Goal: Complete application form

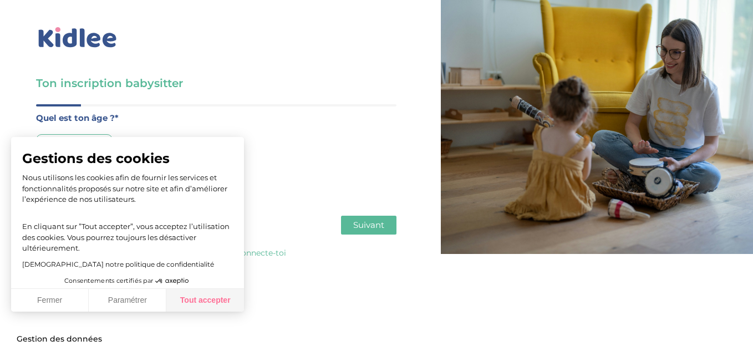
click at [195, 294] on button "Tout accepter" at bounding box center [205, 300] width 78 height 23
checkbox input "true"
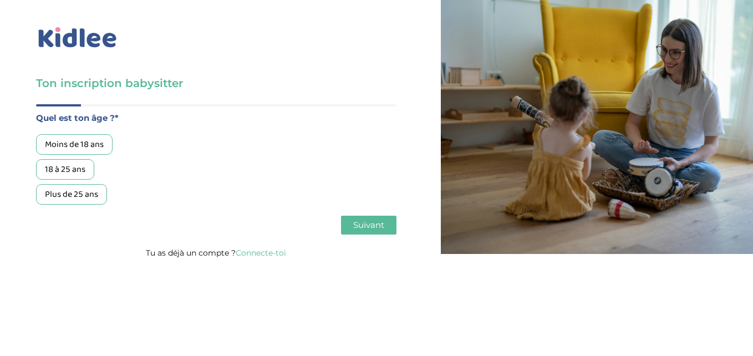
click at [93, 146] on div "Moins de 18 ans" at bounding box center [74, 144] width 76 height 21
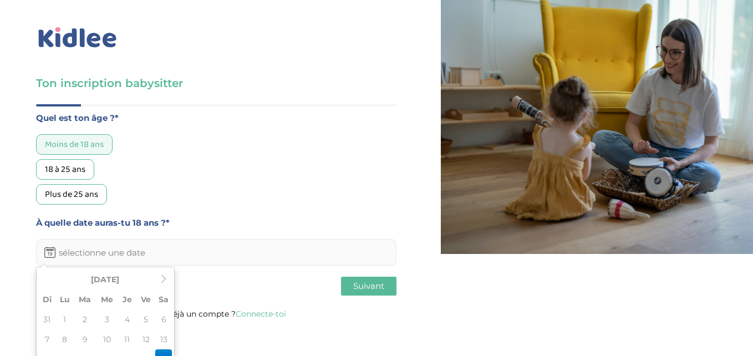
click at [146, 255] on input "text" at bounding box center [216, 252] width 360 height 27
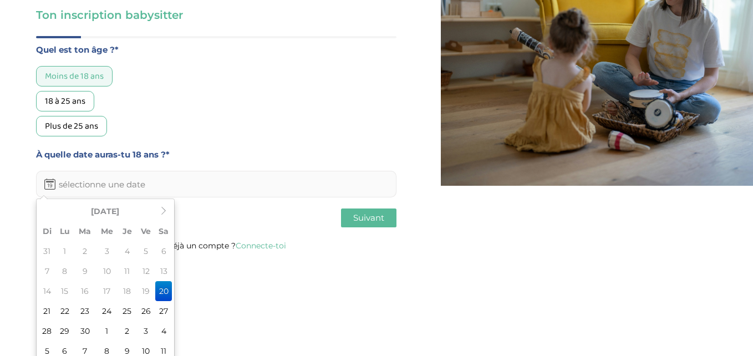
scroll to position [76, 0]
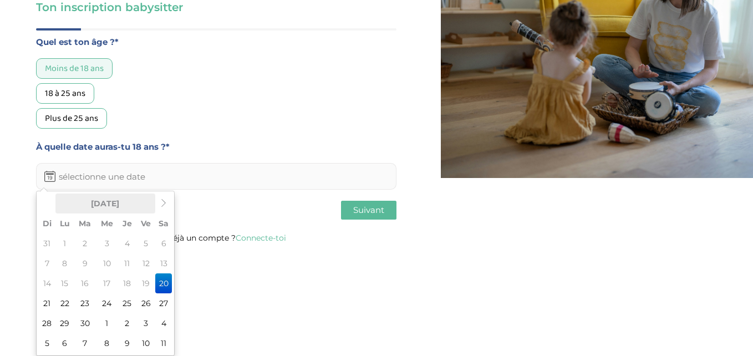
click at [109, 207] on th "Septembre 2025" at bounding box center [105, 203] width 100 height 20
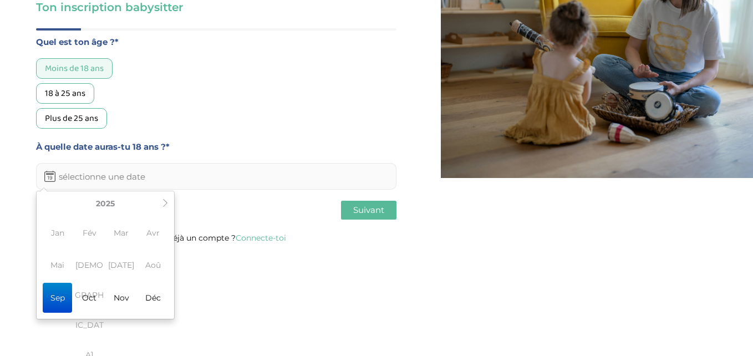
scroll to position [39, 0]
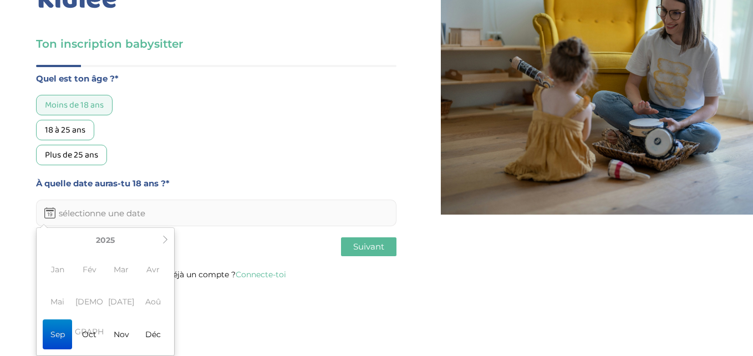
click at [93, 306] on span "Jui" at bounding box center [89, 301] width 29 height 30
click at [165, 237] on icon at bounding box center [165, 240] width 8 height 8
click at [161, 243] on th at bounding box center [164, 240] width 13 height 20
click at [88, 300] on span "Jui" at bounding box center [89, 301] width 29 height 30
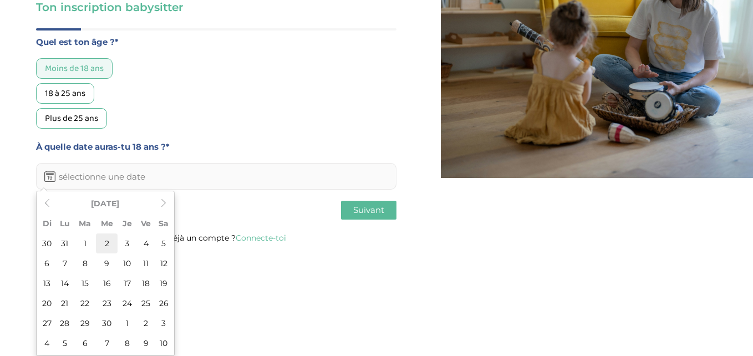
click at [108, 245] on td "2" at bounding box center [107, 243] width 22 height 20
type input "02-06-2027"
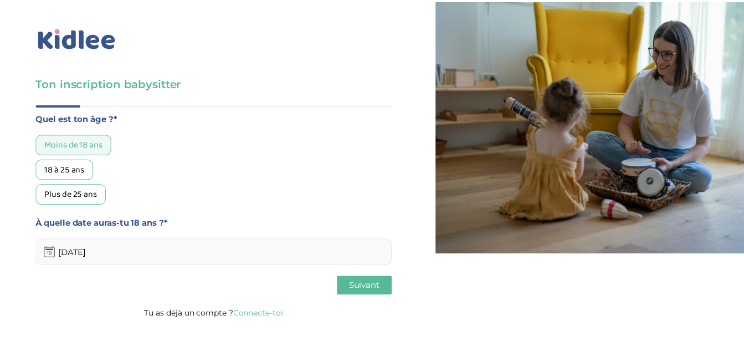
scroll to position [0, 0]
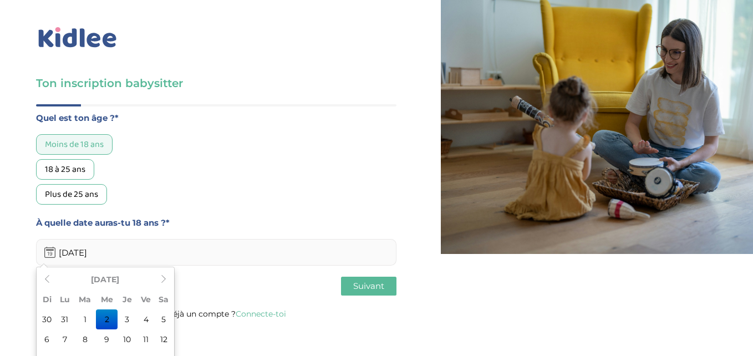
click at [80, 254] on input "02-06-2027" at bounding box center [216, 252] width 360 height 27
click at [85, 254] on input "02-06-2027" at bounding box center [216, 252] width 360 height 27
click at [98, 275] on th "Juin 2027" at bounding box center [105, 279] width 100 height 20
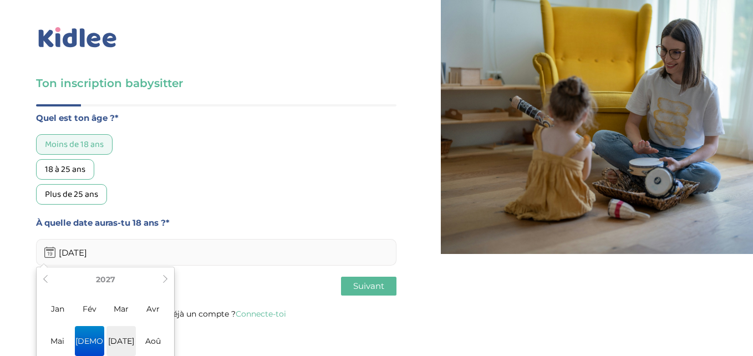
click at [115, 341] on span "Jul" at bounding box center [120, 341] width 29 height 30
click at [220, 289] on div "Précédent Suivant" at bounding box center [216, 286] width 360 height 19
click at [375, 289] on span "Suivant" at bounding box center [368, 285] width 31 height 11
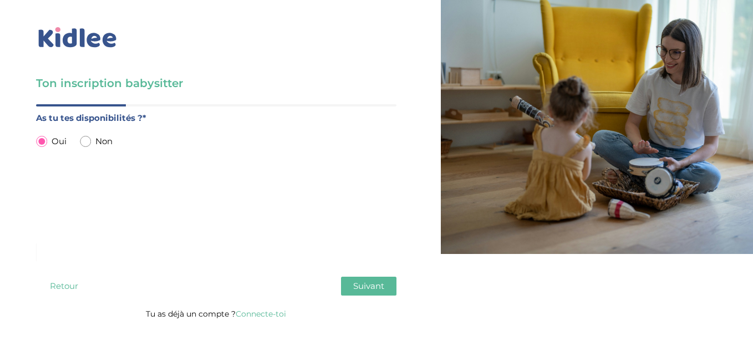
click at [375, 289] on span "Suivant" at bounding box center [368, 285] width 31 height 11
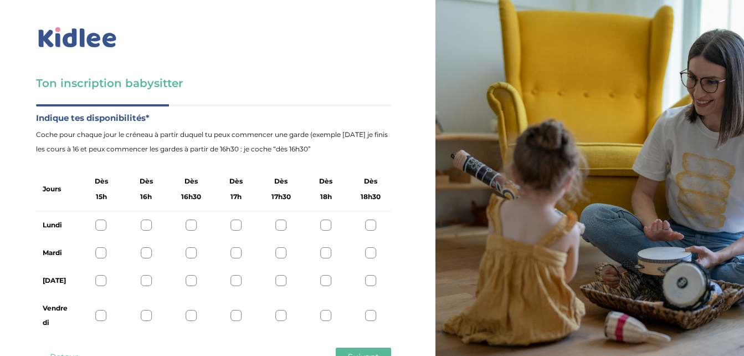
scroll to position [42, 0]
click at [326, 219] on div at bounding box center [325, 224] width 11 height 11
click at [373, 219] on div at bounding box center [370, 224] width 11 height 11
click at [326, 219] on div at bounding box center [325, 224] width 11 height 11
click at [145, 247] on div at bounding box center [146, 252] width 11 height 11
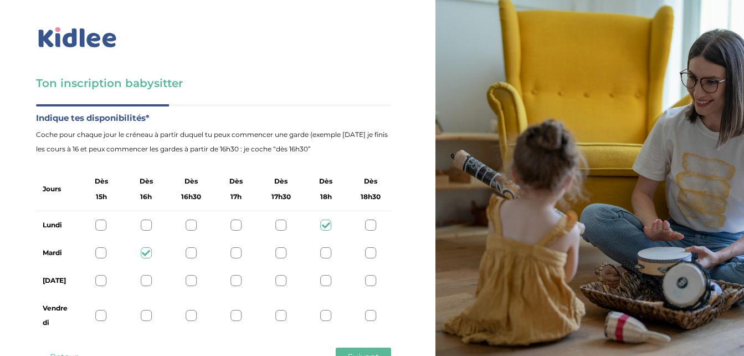
click at [370, 219] on div at bounding box center [370, 224] width 11 height 11
click at [372, 275] on div at bounding box center [370, 280] width 11 height 11
click at [145, 310] on div at bounding box center [146, 315] width 11 height 11
click at [373, 351] on span "Suivant" at bounding box center [363, 356] width 31 height 11
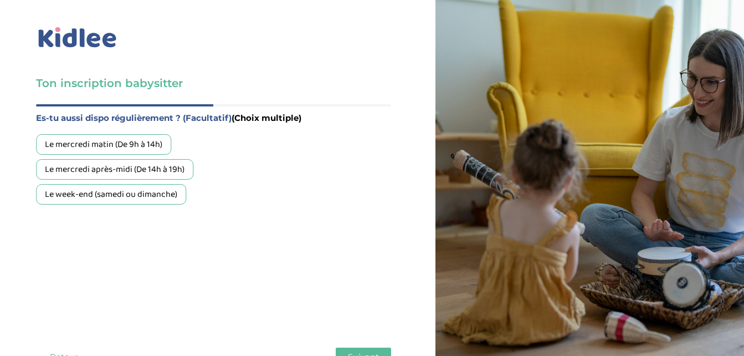
click at [101, 184] on div "Le week-end (samedi ou dimanche)" at bounding box center [111, 194] width 150 height 21
click at [362, 351] on span "Suivant" at bounding box center [363, 356] width 31 height 11
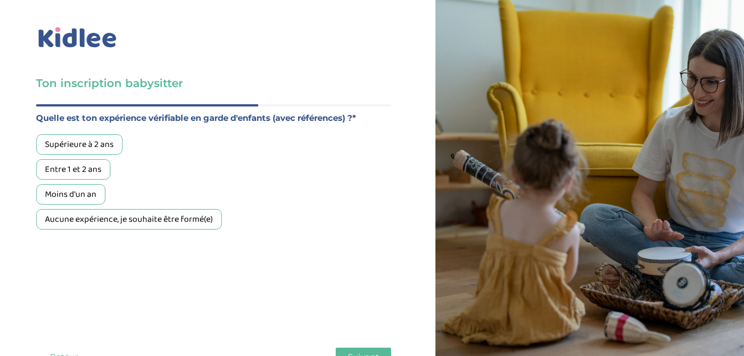
click at [86, 159] on div "Entre 1 et 2 ans" at bounding box center [73, 169] width 74 height 21
click at [349, 351] on span "Suivant" at bounding box center [363, 356] width 31 height 11
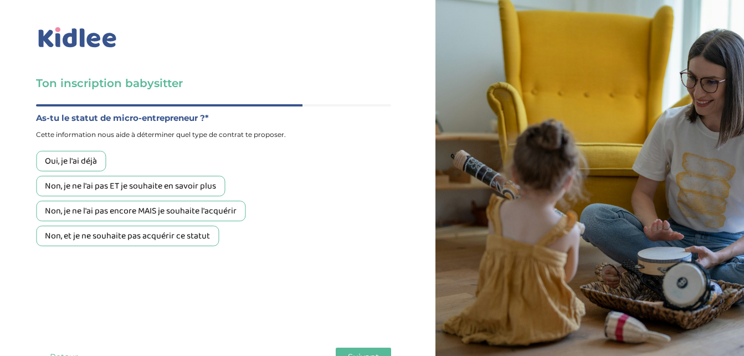
click at [150, 201] on div "Non, je ne l'ai pas encore MAIS je souhaite l'acquérir" at bounding box center [140, 211] width 209 height 21
click at [365, 351] on span "Suivant" at bounding box center [363, 356] width 31 height 11
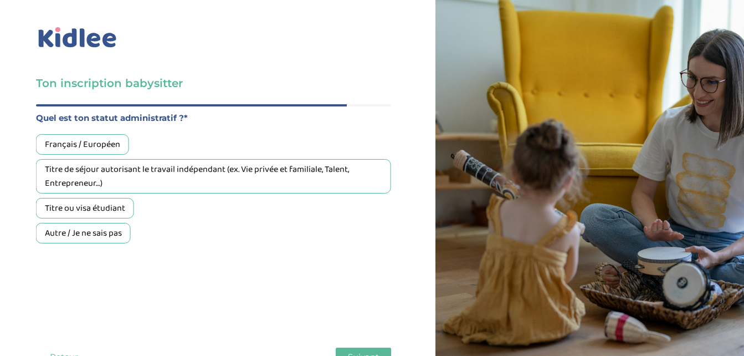
click at [108, 134] on div "Français / Européen" at bounding box center [82, 144] width 93 height 21
click at [354, 351] on span "Suivant" at bounding box center [363, 356] width 31 height 11
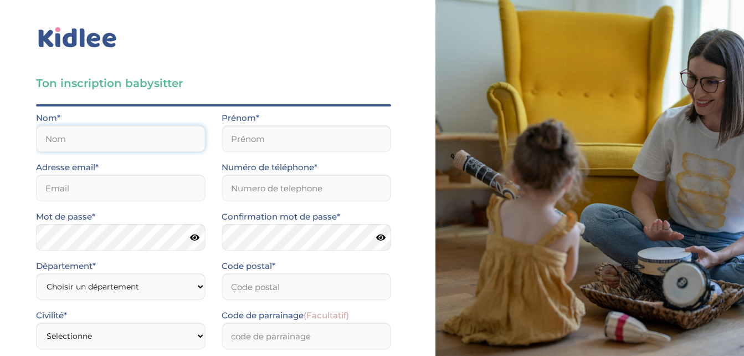
click at [116, 125] on input "text" at bounding box center [120, 138] width 169 height 27
type input "Cherifi"
type input "Yazid"
type input "manellecerifi@gmail.com"
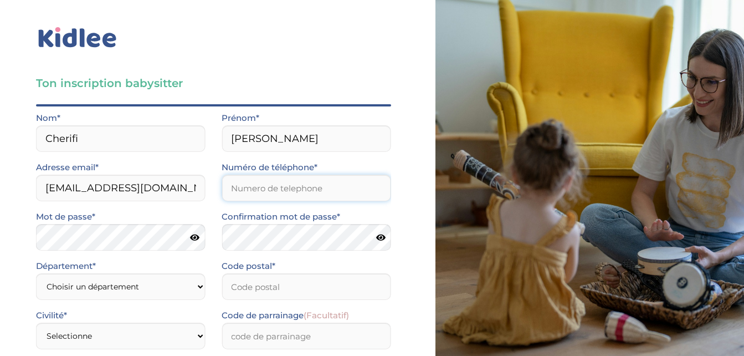
type input "0664762509"
type input "94800"
drag, startPoint x: 306, startPoint y: 109, endPoint x: 197, endPoint y: 103, distance: 108.8
click at [197, 111] on div "Nom* Cherifi Prénom* Yazid" at bounding box center [214, 135] width 372 height 49
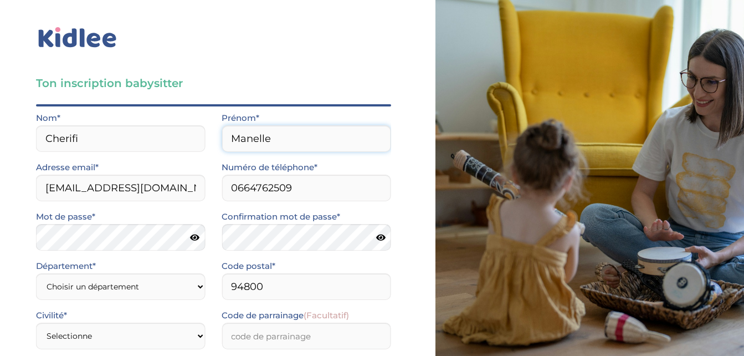
type input "Manelle"
click at [17, 168] on div "Ton inscription babysitter Merci de vérifier que tous les champs sont remplis a…" at bounding box center [214, 234] width 444 height 468
drag, startPoint x: 305, startPoint y: 143, endPoint x: 180, endPoint y: 141, distance: 125.3
click at [180, 160] on div "Adresse email* manellecerifi@gmail.com Numéro de téléphone* 0664762509" at bounding box center [214, 184] width 372 height 49
click at [323, 175] on input "Numéro de téléphone*" at bounding box center [306, 188] width 169 height 27
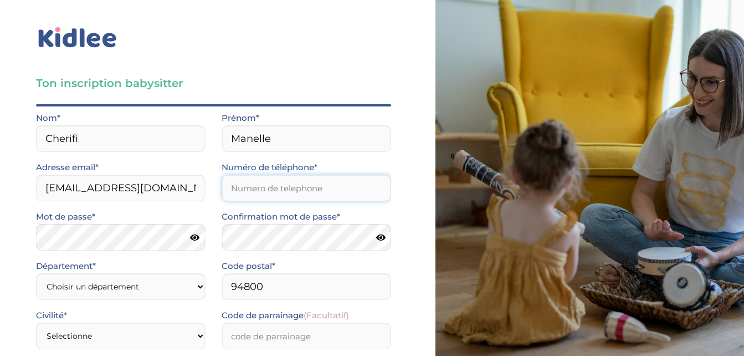
type input "0744831903"
click at [156, 273] on select "Choisir un département Paris (75) Hauts-de-Seine (92) Yvelines (78) Val-de-Marn…" at bounding box center [120, 286] width 169 height 27
select select "94"
click at [36, 273] on select "Choisir un département Paris (75) Hauts-de-Seine (92) Yvelines (78) Val-de-Marn…" at bounding box center [120, 286] width 169 height 27
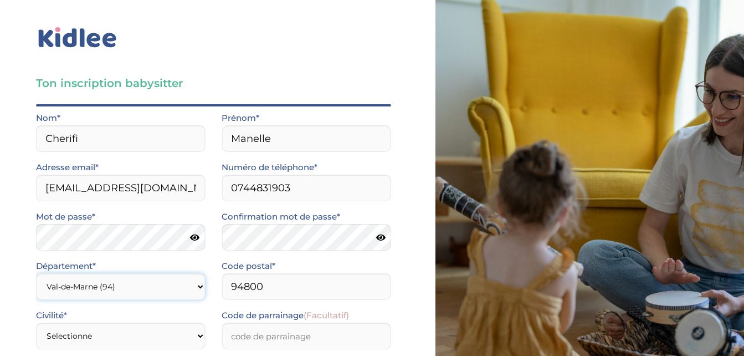
scroll to position [112, 0]
click at [157, 323] on select "Selectionne Mr Mme" at bounding box center [120, 336] width 169 height 27
select select "1"
click at [36, 323] on select "Selectionne Mr Mme" at bounding box center [120, 336] width 169 height 27
click at [282, 323] on input "Code de parrainage (Facultatif)" at bounding box center [306, 336] width 169 height 27
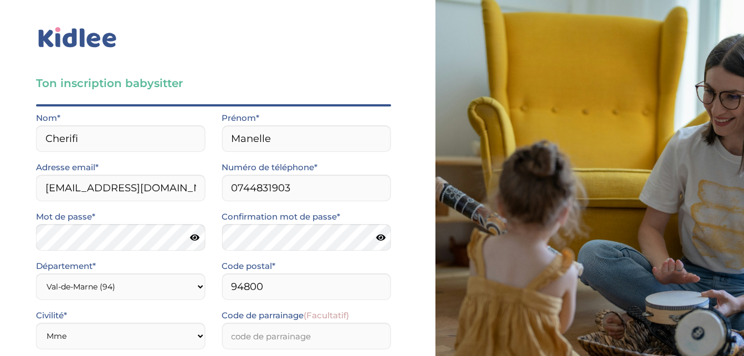
click at [0, 0] on input "Je consens à ce que les données relatives à mon compte soient traitées." at bounding box center [0, 0] width 0 height 0
click at [0, 0] on input "J’accepte sans réserve les conditions générales d’utilisation des services KIDL…" at bounding box center [0, 0] width 0 height 0
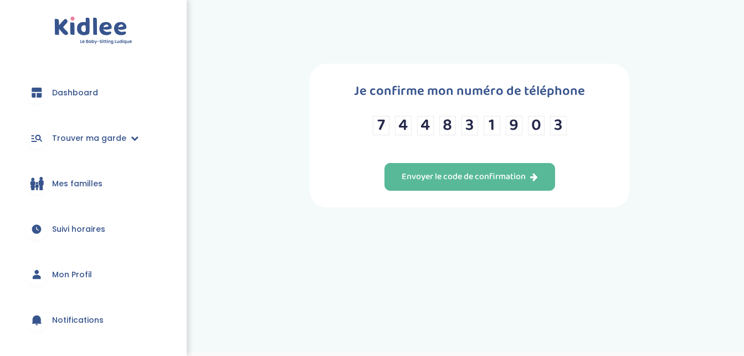
click at [504, 131] on div "7 4 4 8 3 1 9 0 3" at bounding box center [470, 125] width 194 height 19
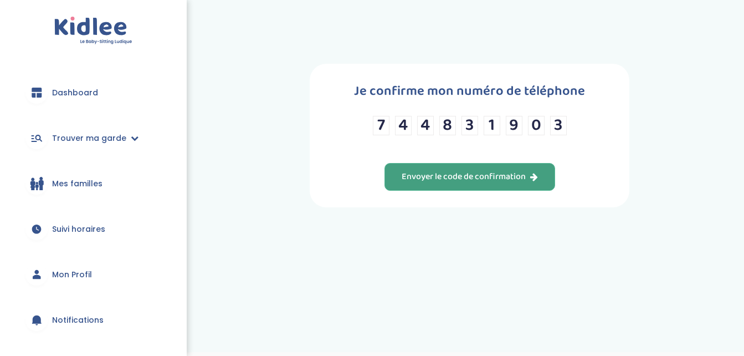
click at [511, 182] on div "Envoyer le code de confirmation" at bounding box center [470, 177] width 136 height 13
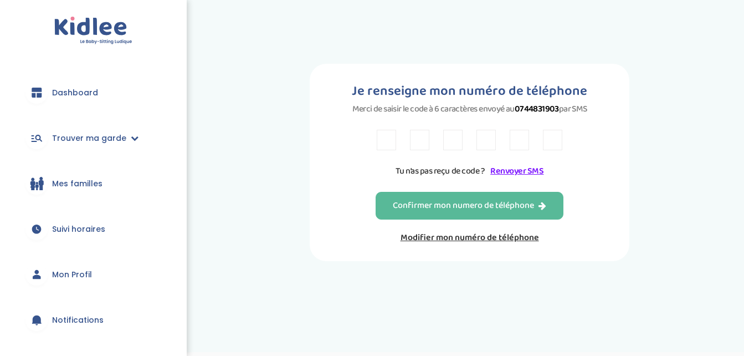
click at [505, 236] on link "Modifier mon numéro de téléphone" at bounding box center [470, 238] width 188 height 14
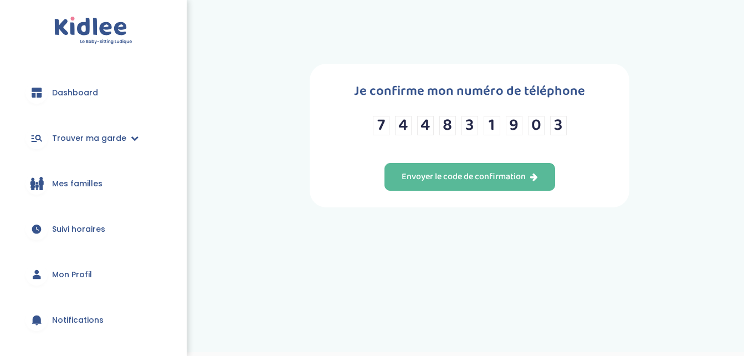
click at [523, 125] on div "7 4 4 8 3 1 9 0 3" at bounding box center [470, 125] width 194 height 19
click at [531, 125] on input "0" at bounding box center [536, 125] width 17 height 19
type input "9"
click at [557, 124] on input "3" at bounding box center [558, 125] width 17 height 19
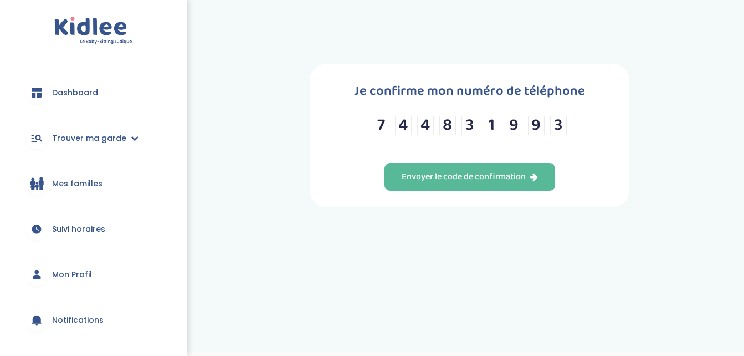
click at [557, 124] on input "3" at bounding box center [558, 125] width 17 height 19
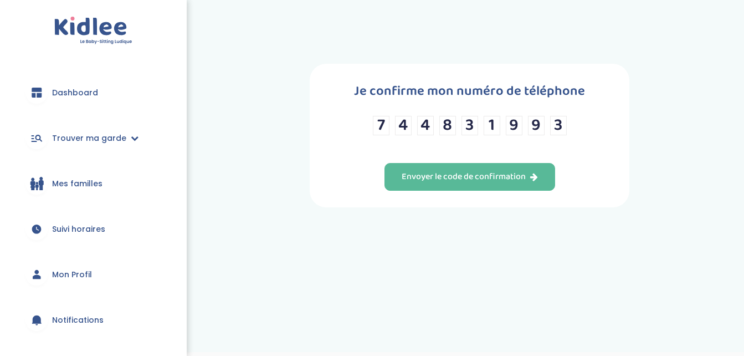
click at [557, 124] on input "3" at bounding box center [558, 125] width 17 height 19
type input "0"
type input "6"
type input "4"
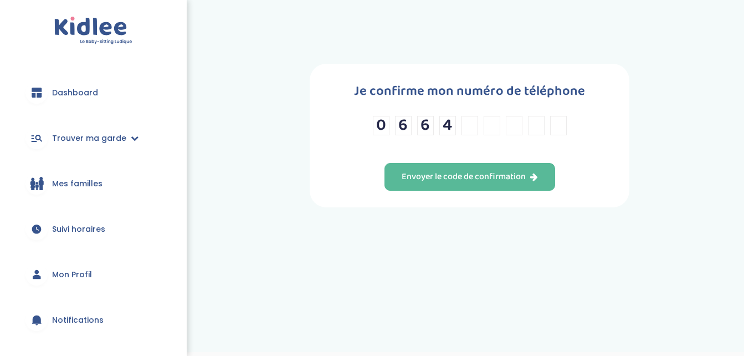
type input "7"
type input "6"
type input "2"
type input "5"
type input "0"
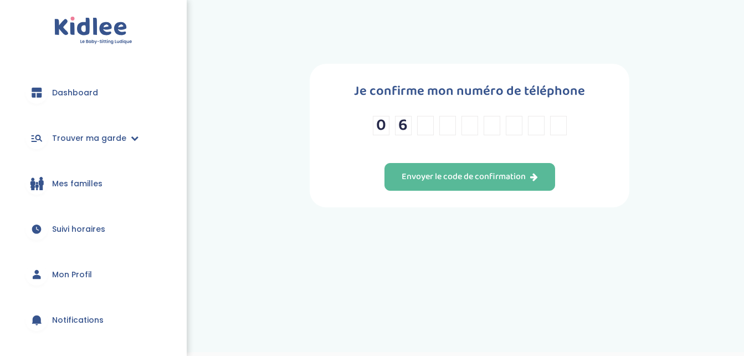
type input "2"
type input "4"
type input "7"
type input "5"
type input "4"
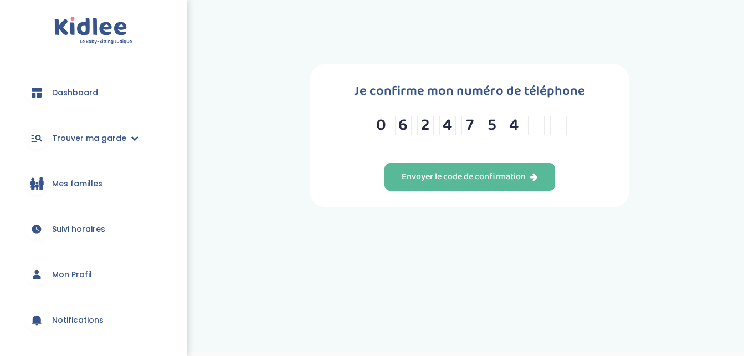
type input "4"
click at [387, 127] on input "0" at bounding box center [381, 125] width 17 height 19
click at [560, 118] on input "4" at bounding box center [558, 125] width 17 height 19
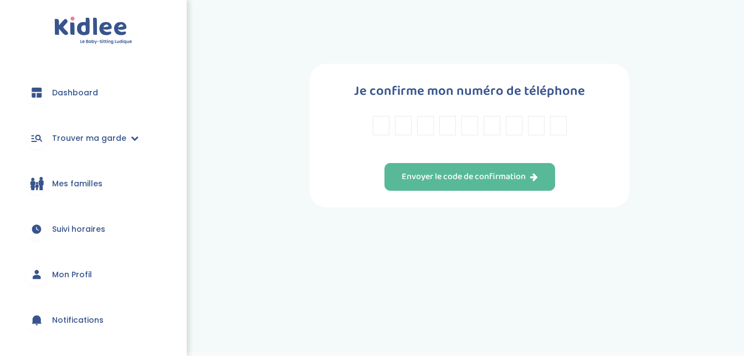
type input "0"
type input "6"
type input "2"
type input "4"
type input "7"
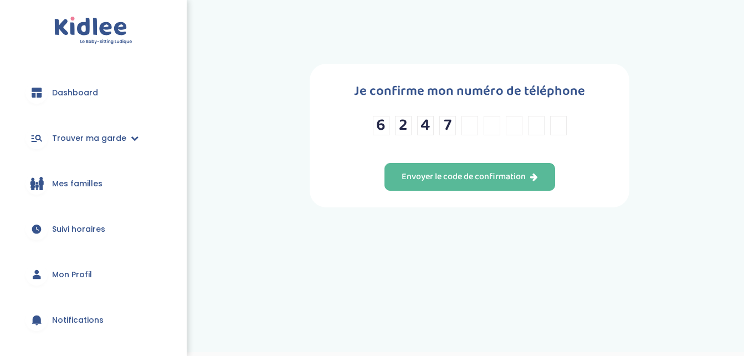
type input "5"
type input "4"
type input "5"
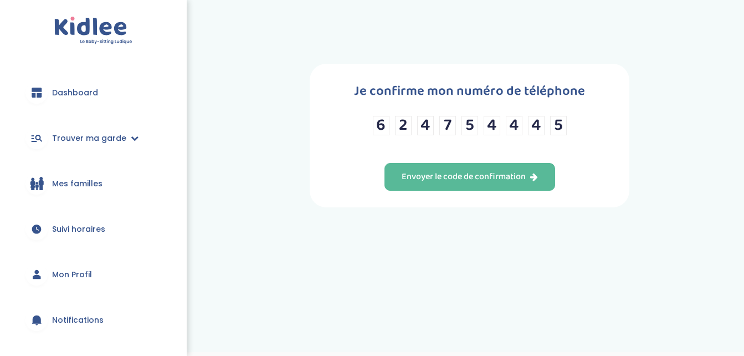
click at [511, 146] on div "6 2 4 7 5 4 4 4 5" at bounding box center [470, 132] width 194 height 33
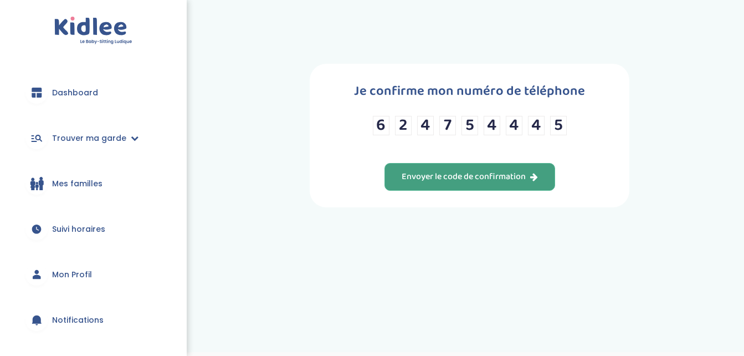
click at [524, 174] on div "Envoyer le code de confirmation" at bounding box center [470, 177] width 136 height 13
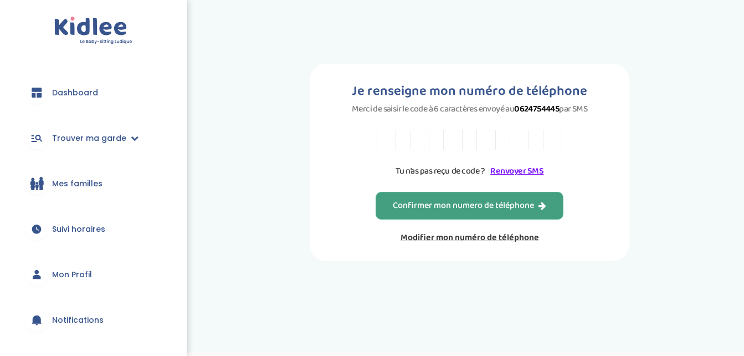
click at [484, 197] on button "Confirmer mon numero de téléphone" at bounding box center [470, 206] width 188 height 28
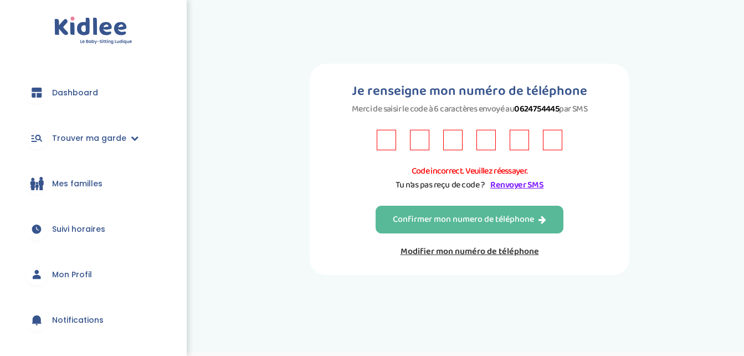
click at [386, 134] on input "text" at bounding box center [386, 140] width 19 height 21
click at [528, 188] on link "Renvoyer SMS" at bounding box center [516, 185] width 53 height 14
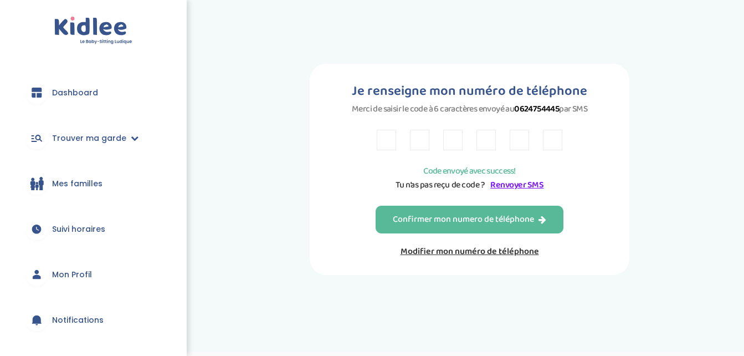
click at [413, 137] on input "text" at bounding box center [419, 140] width 19 height 21
click at [392, 140] on input "text" at bounding box center [386, 140] width 19 height 21
type input "Z"
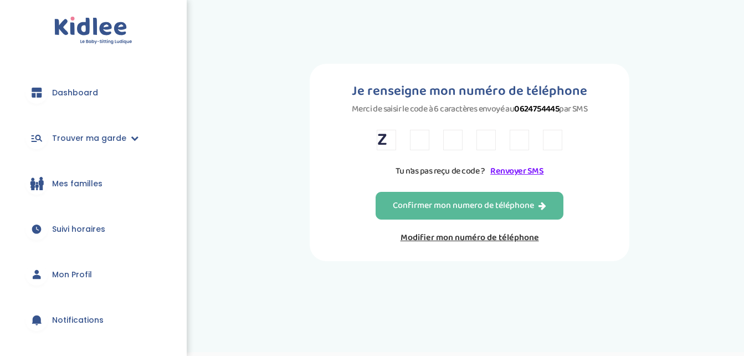
type input "W"
type input "Y"
type input "T"
type input "4"
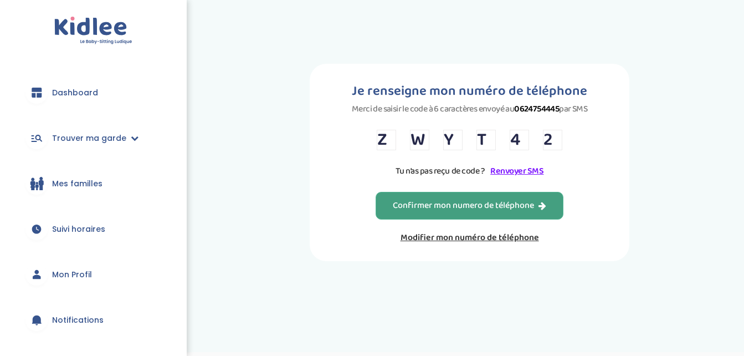
type input "2"
click at [435, 213] on button "Confirmer mon numero de téléphone" at bounding box center [470, 206] width 188 height 28
